Goal: Transaction & Acquisition: Purchase product/service

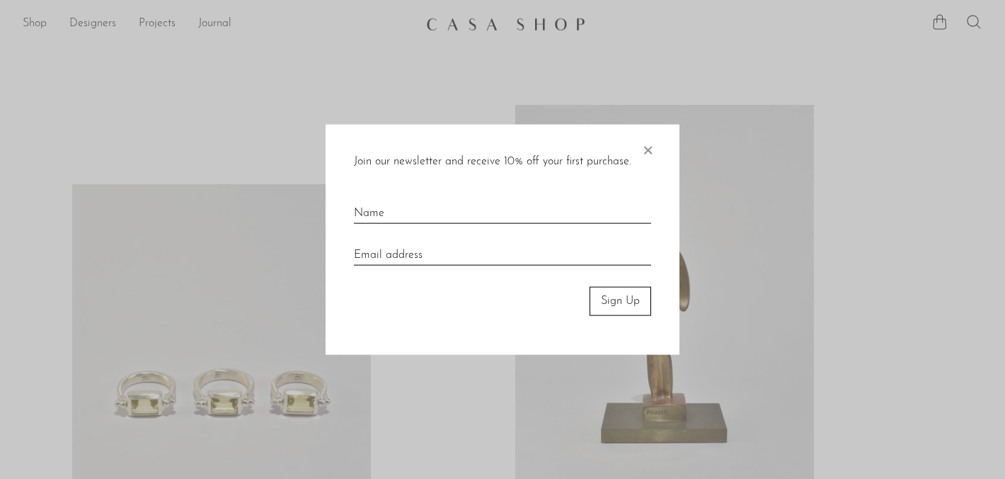
click at [647, 150] on span "×" at bounding box center [648, 147] width 14 height 45
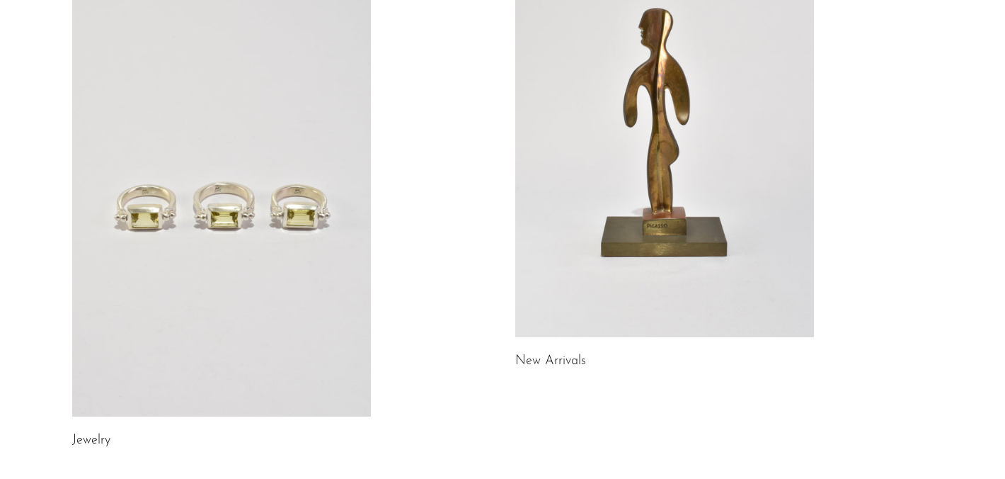
scroll to position [217, 0]
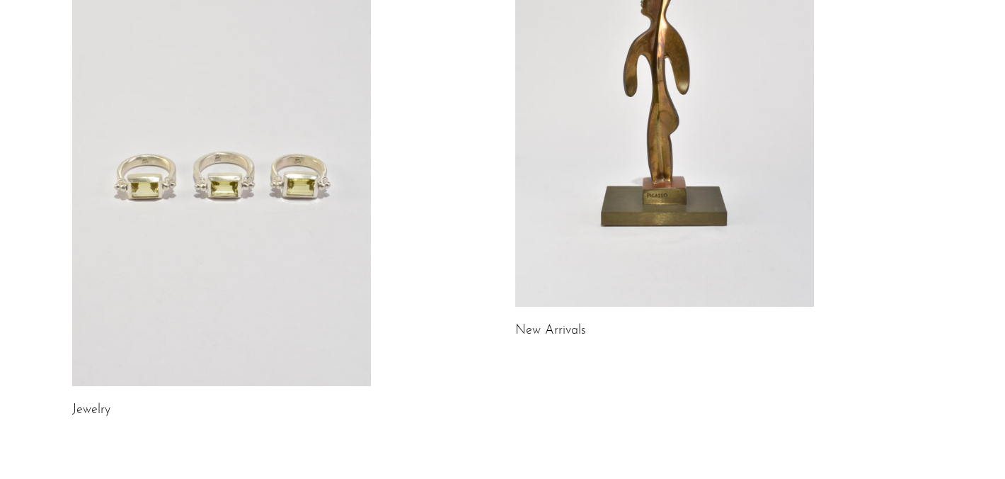
click at [564, 323] on h2 "New Arrivals" at bounding box center [664, 331] width 299 height 21
click at [564, 333] on link "New Arrivals" at bounding box center [550, 330] width 71 height 13
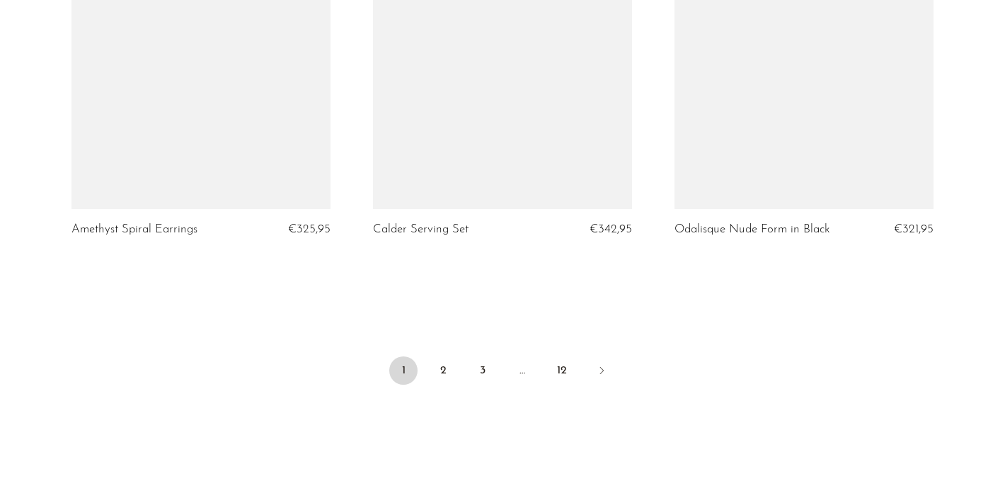
scroll to position [5031, 0]
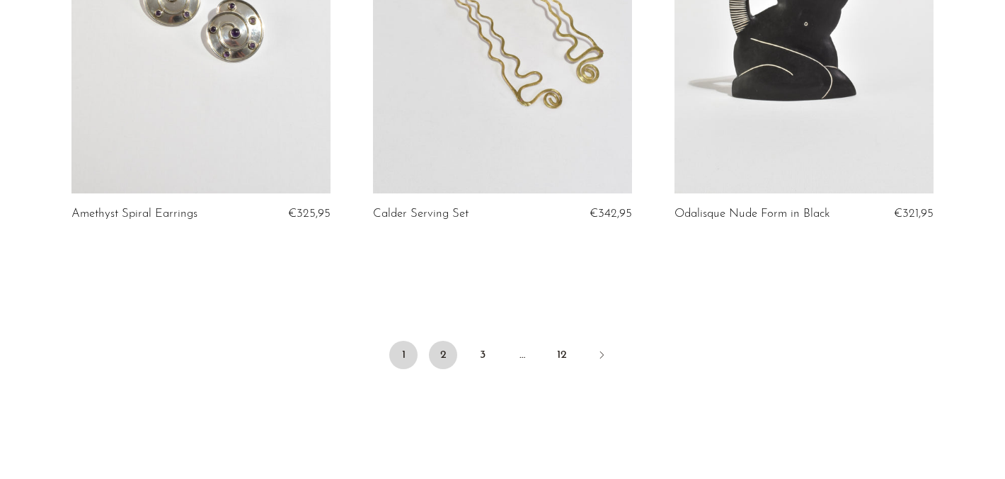
click at [444, 355] on link "2" at bounding box center [443, 355] width 28 height 28
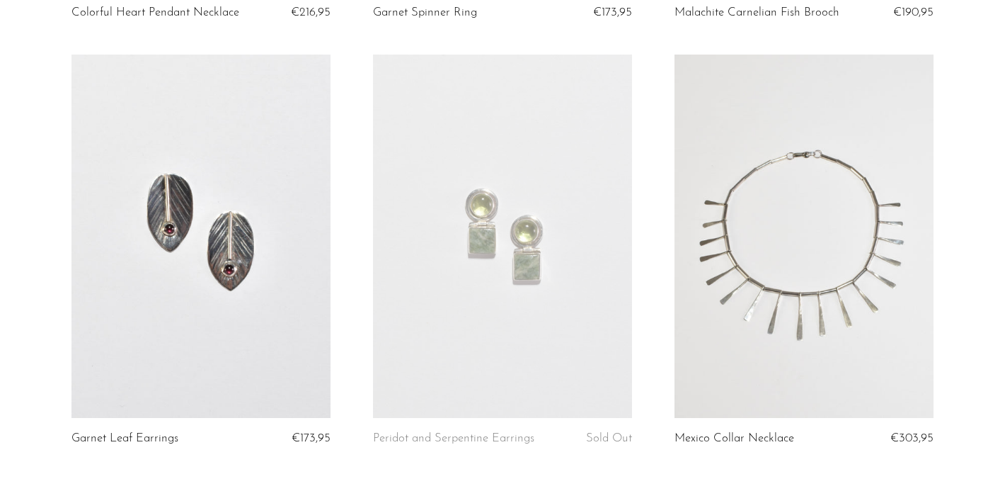
scroll to position [5125, 0]
